Goal: Complete application form

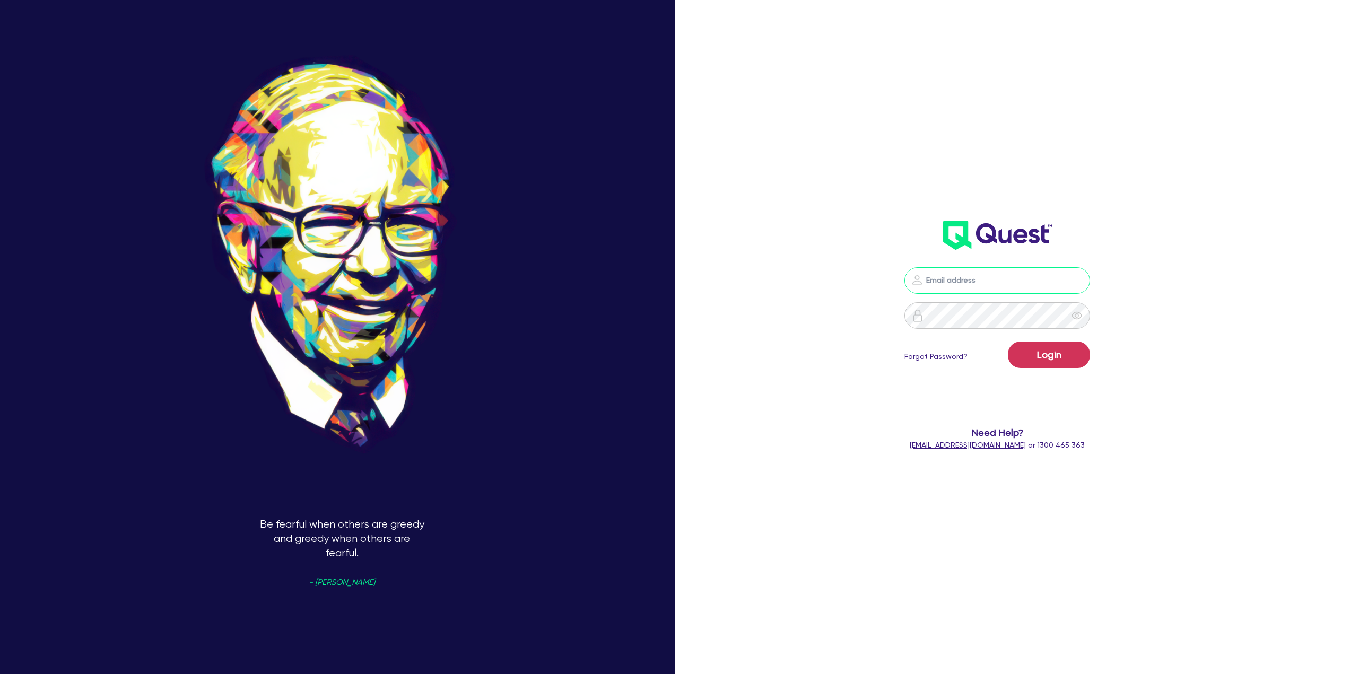
click at [971, 277] on input "email" at bounding box center [998, 280] width 186 height 27
type input "alyssa.baird@quest.finance"
click at [1059, 355] on button "Login" at bounding box center [1049, 355] width 82 height 27
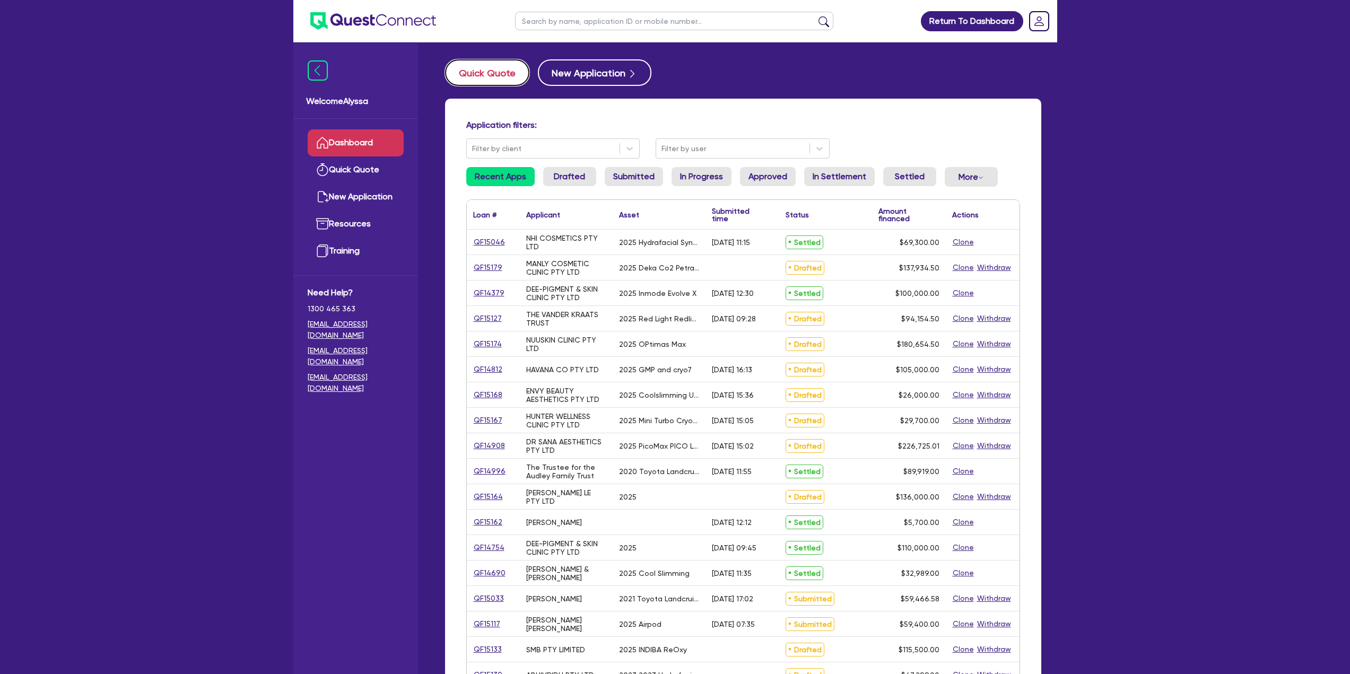
click at [502, 70] on button "Quick Quote" at bounding box center [487, 72] width 84 height 27
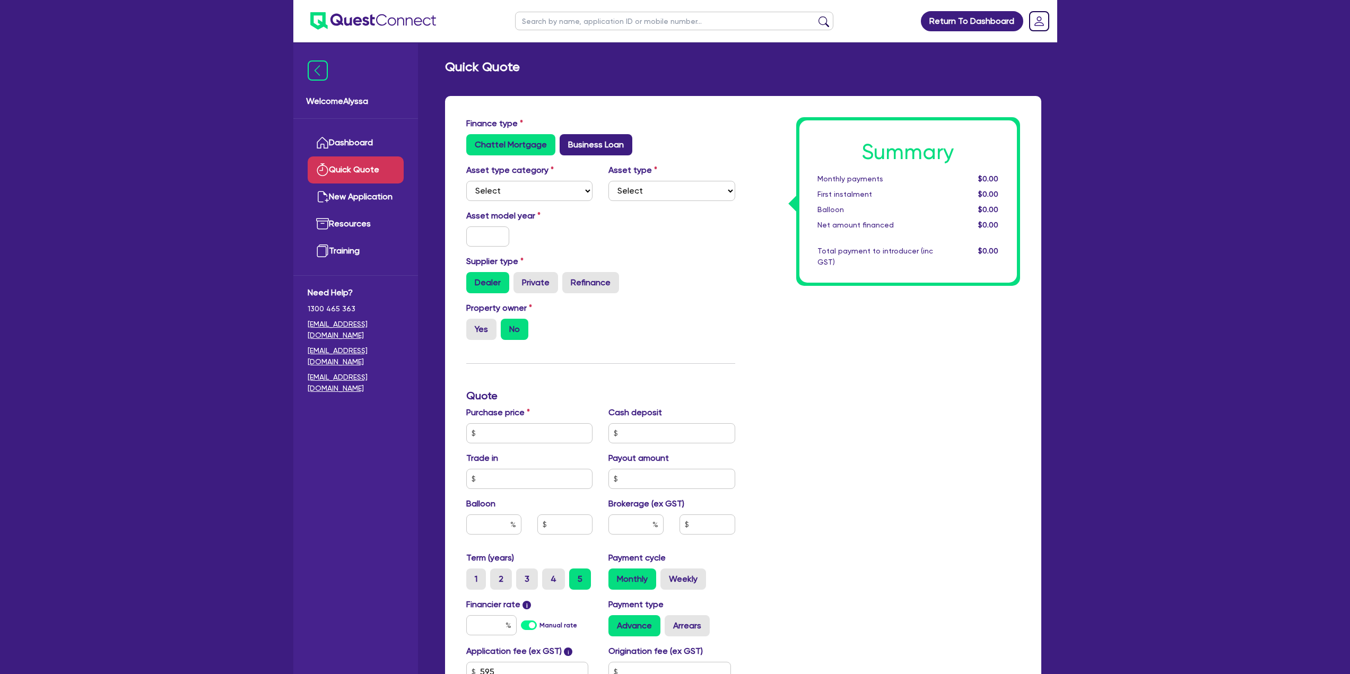
click at [609, 151] on label "Business Loan" at bounding box center [596, 144] width 73 height 21
click at [567, 141] on input "Business Loan" at bounding box center [563, 137] width 7 height 7
radio input "true"
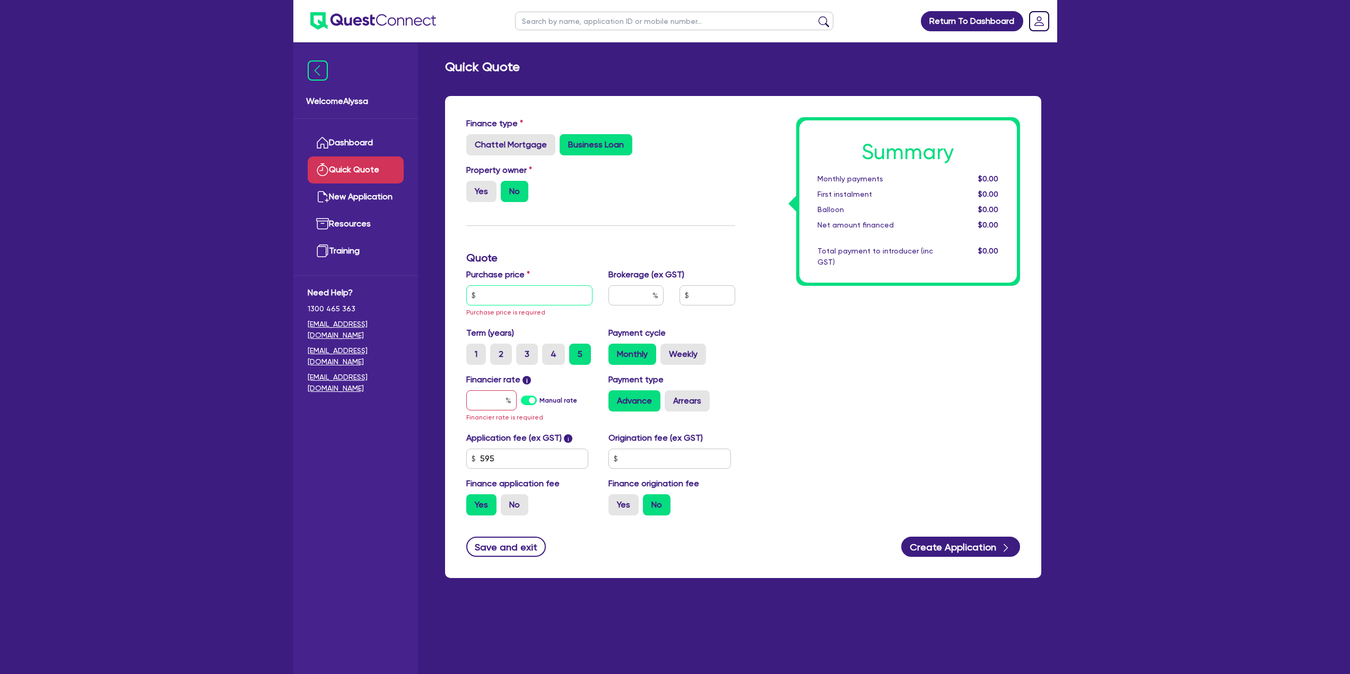
click at [512, 293] on input "text" at bounding box center [529, 295] width 127 height 20
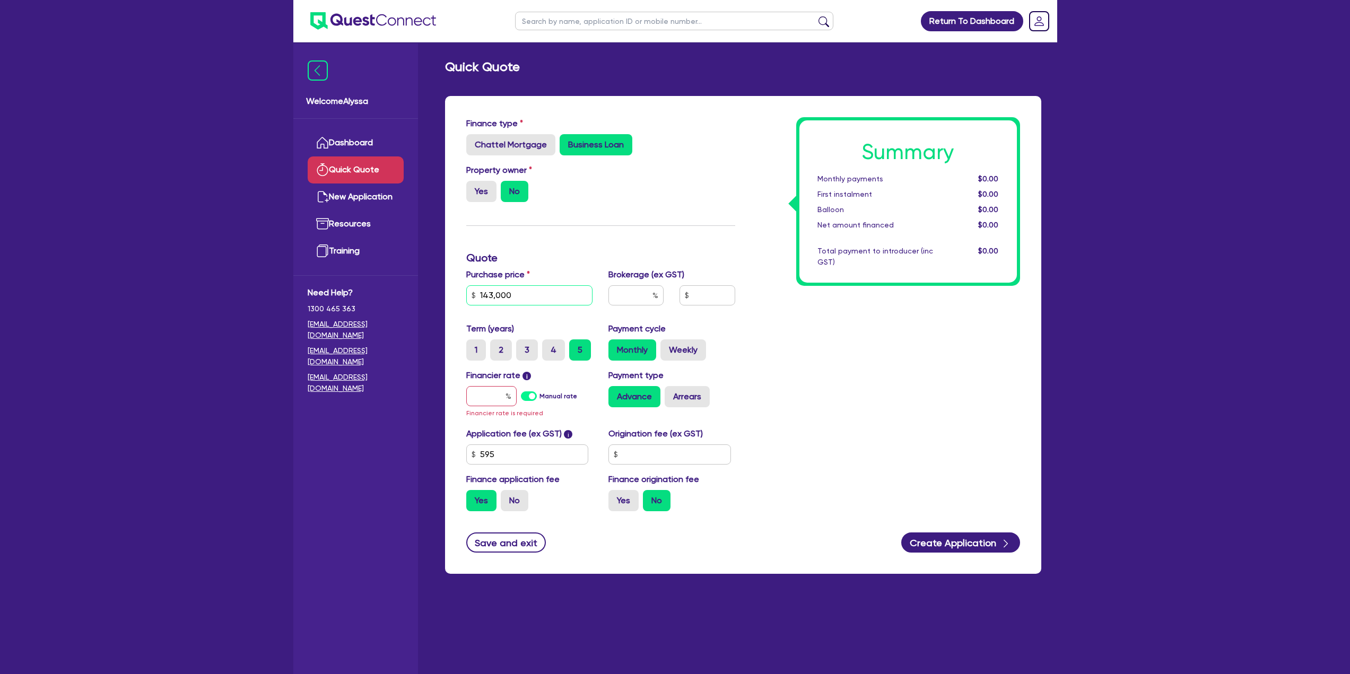
type input "143,000"
click at [624, 302] on input "text" at bounding box center [635, 295] width 55 height 20
type input "4"
click at [492, 395] on input "text" at bounding box center [491, 396] width 50 height 20
type input "1"
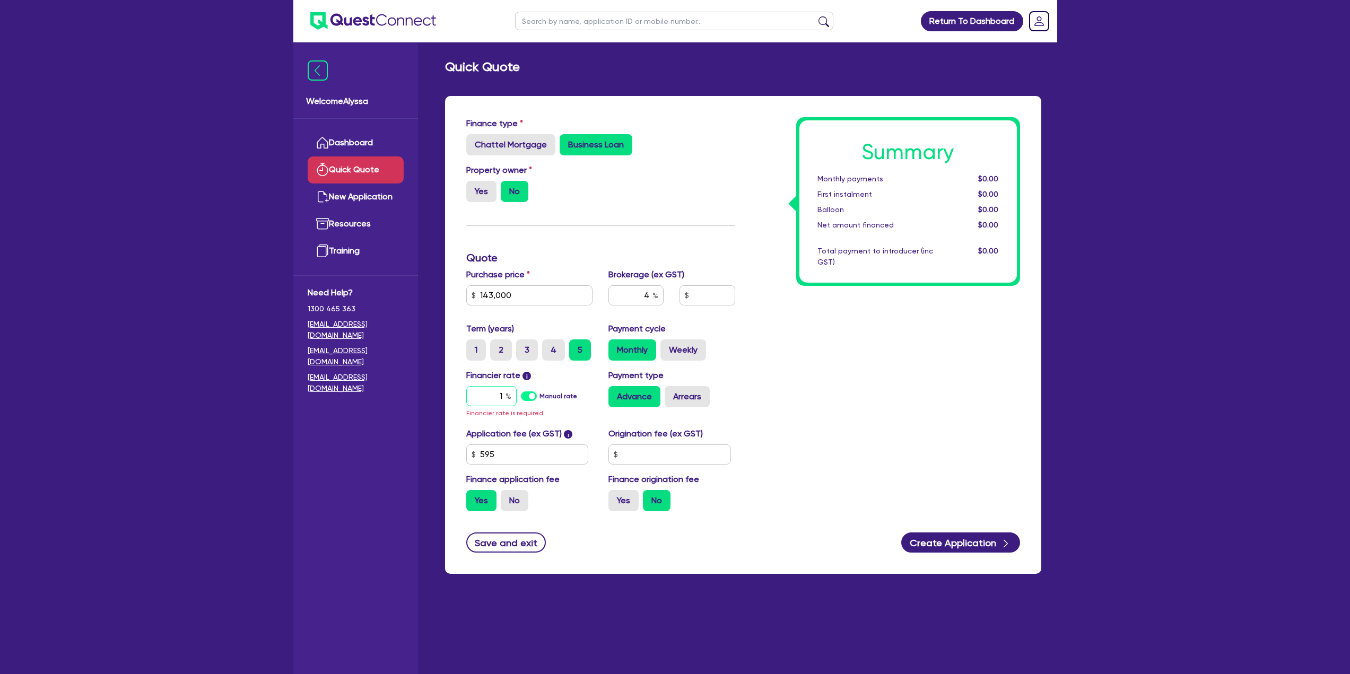
type input "5,746.18"
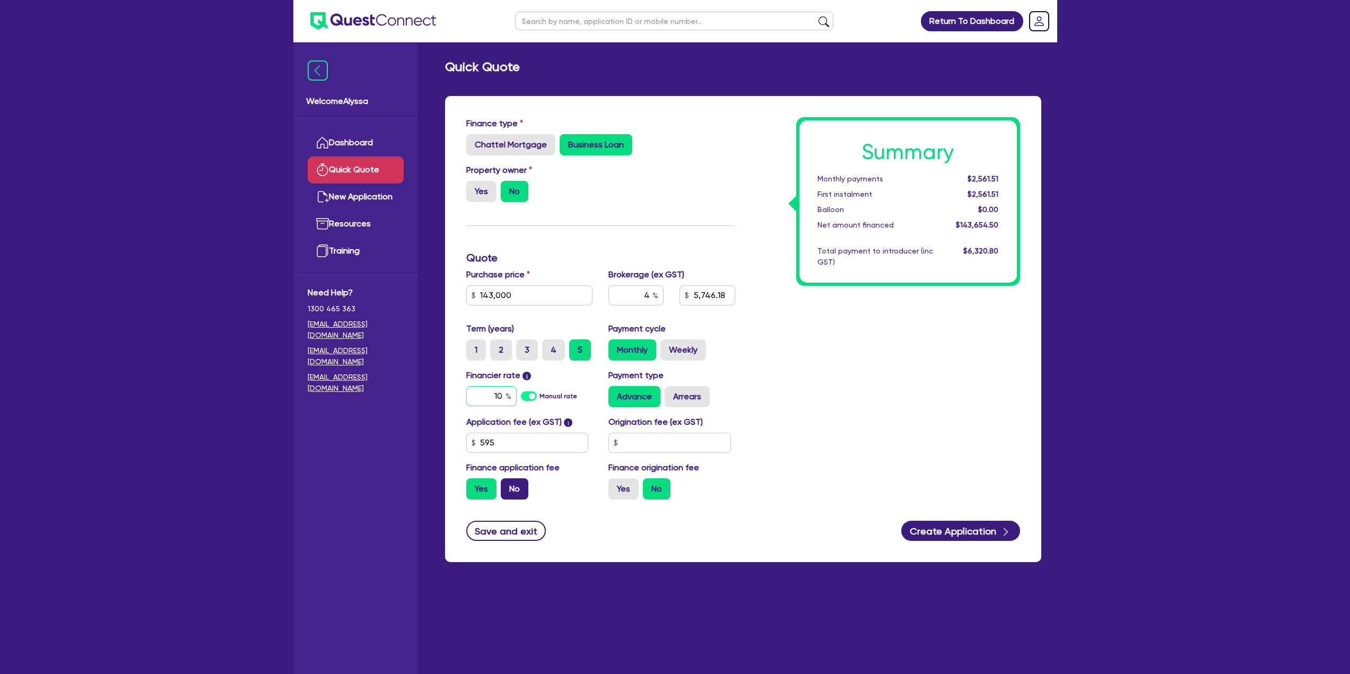
type input "10"
type input "5,746.18"
click at [514, 494] on label "No" at bounding box center [515, 489] width 28 height 21
click at [508, 485] on input "No" at bounding box center [504, 482] width 7 height 7
radio input "true"
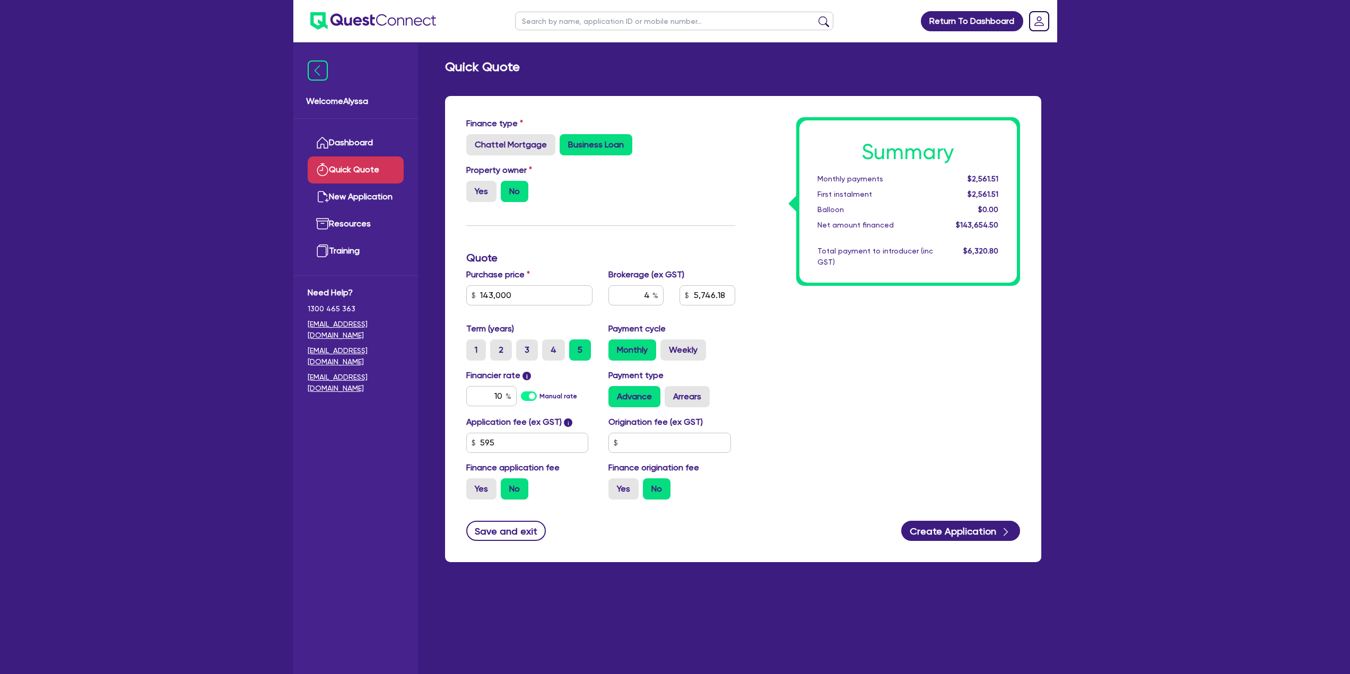
type input "5,720"
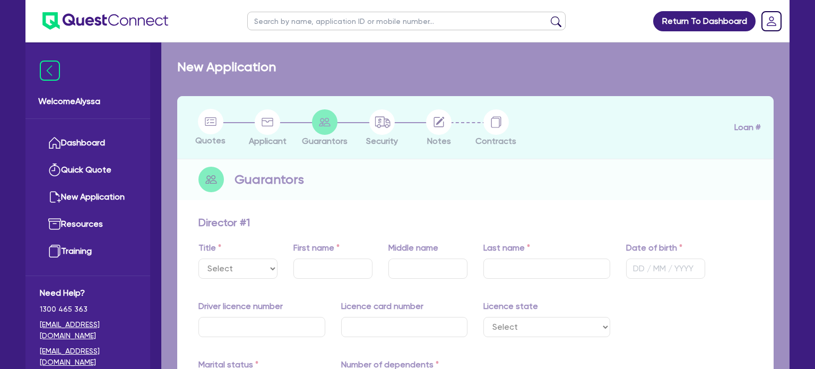
select select "MRS"
type input "[PERSON_NAME]"
type input "[DATE]"
type input "15085315"
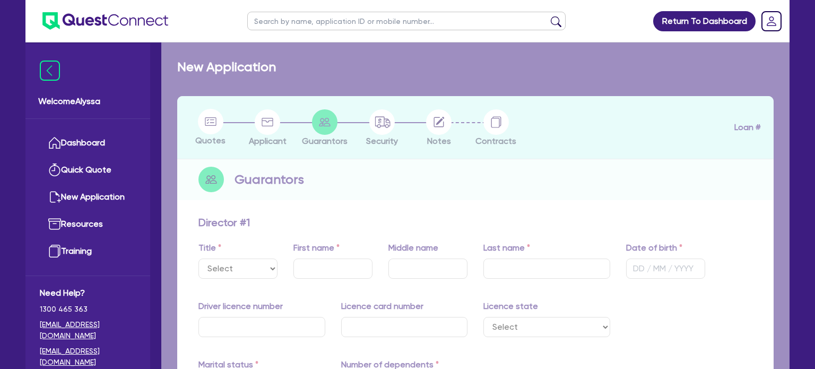
type input "2056855686"
select select "[GEOGRAPHIC_DATA]"
select select "SINGLE"
type input "3"
type input "0416 529 919"
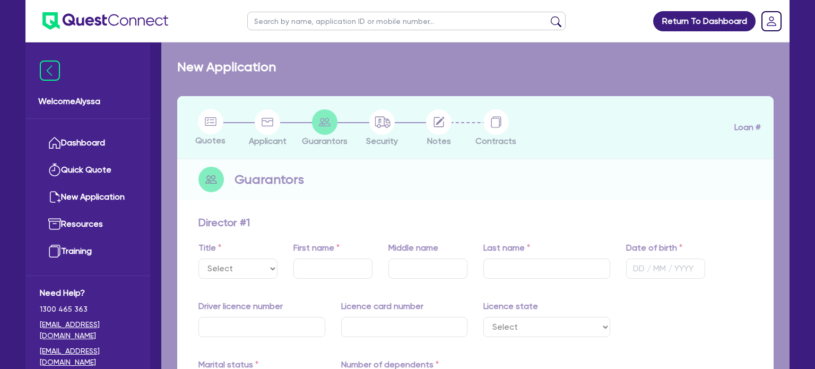
type input "[PERSON_NAME][EMAIL_ADDRESS][DOMAIN_NAME]"
radio input "true"
type input "[STREET_ADDRESS]"
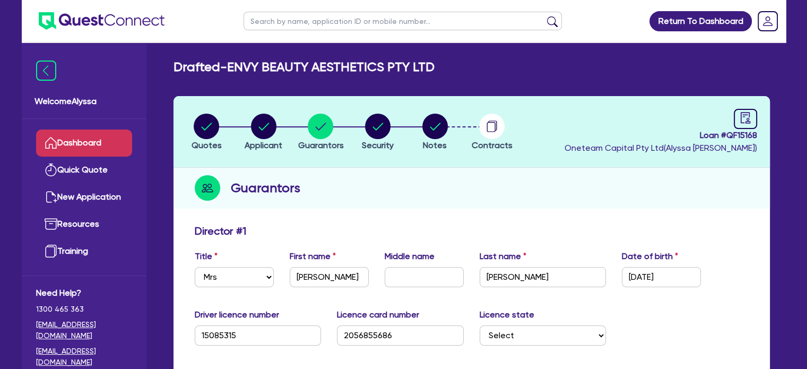
click at [81, 154] on link "Dashboard" at bounding box center [84, 142] width 96 height 27
